Goal: Task Accomplishment & Management: Manage account settings

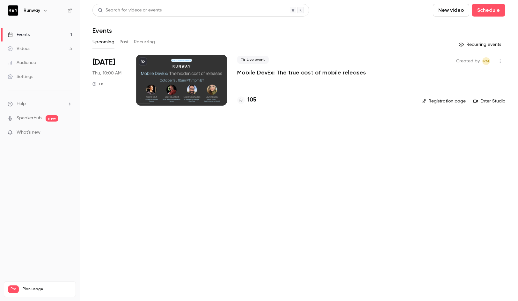
click at [283, 71] on p "Mobile DevEx: The true cost of mobile releases" at bounding box center [301, 73] width 129 height 8
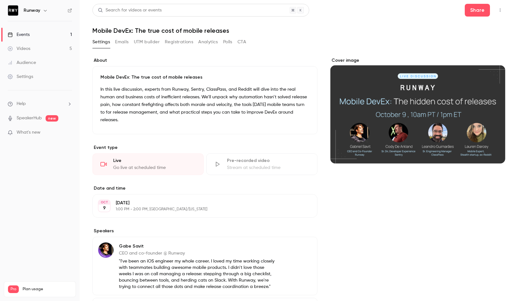
click at [431, 44] on div "Settings Emails UTM builder Registrations Analytics Polls CTA" at bounding box center [298, 43] width 413 height 13
click at [495, 13] on button "button" at bounding box center [500, 10] width 10 height 10
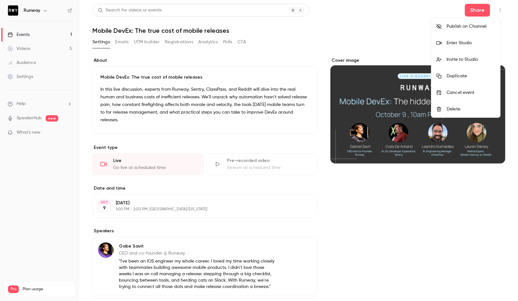
click at [453, 61] on div "Invite to Studio" at bounding box center [470, 59] width 48 height 6
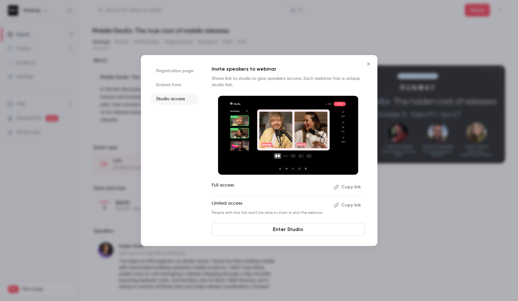
click at [368, 62] on icon "Close" at bounding box center [369, 64] width 8 height 5
